Goal: Task Accomplishment & Management: Complete application form

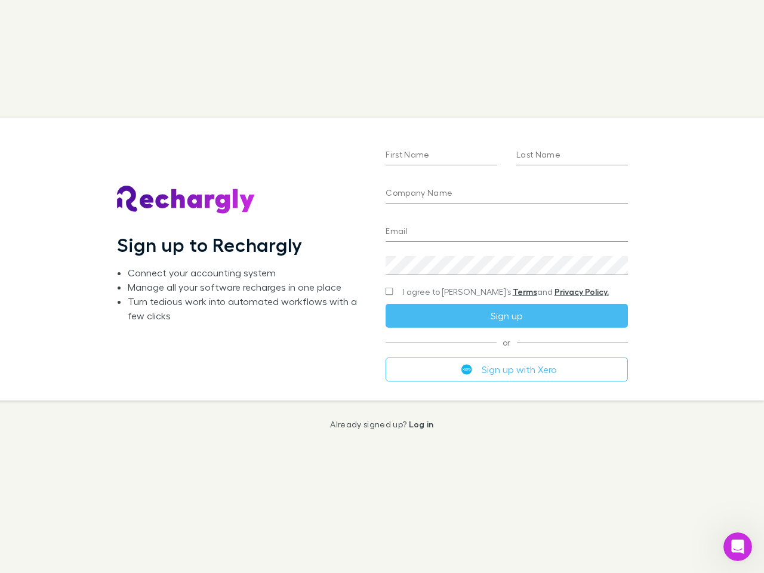
click at [382, 287] on div "First Name Last Name Company Name Email Create a password I agree to Rechargly’…" at bounding box center [506, 259] width 261 height 282
click at [441, 156] on input "First Name" at bounding box center [442, 155] width 112 height 19
click at [572, 156] on input "Last Name" at bounding box center [573, 155] width 112 height 19
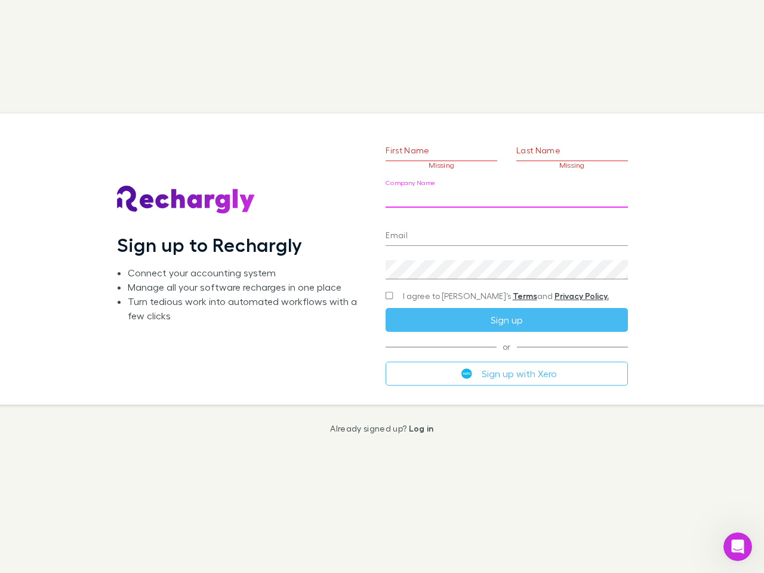
click at [506, 194] on input "Company Name" at bounding box center [507, 198] width 242 height 19
click at [506, 232] on input "Email" at bounding box center [507, 236] width 242 height 19
